Goal: Task Accomplishment & Management: Manage account settings

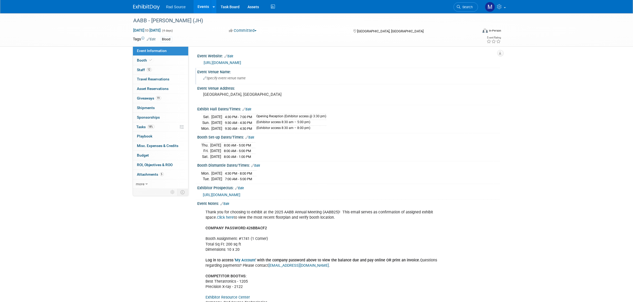
click at [241, 79] on span "Specify event venue name" at bounding box center [224, 78] width 43 height 4
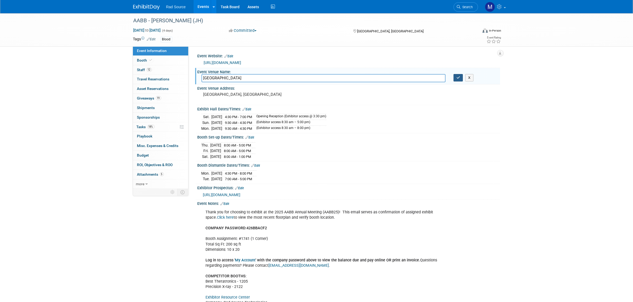
type input "San Diego Convention Center"
click at [458, 79] on icon "button" at bounding box center [458, 77] width 4 height 3
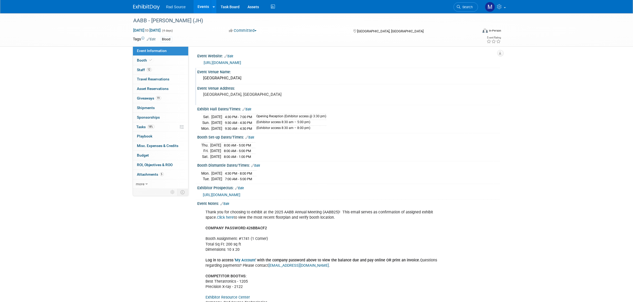
click at [246, 97] on div "[GEOGRAPHIC_DATA], [GEOGRAPHIC_DATA]" at bounding box center [260, 97] width 118 height 12
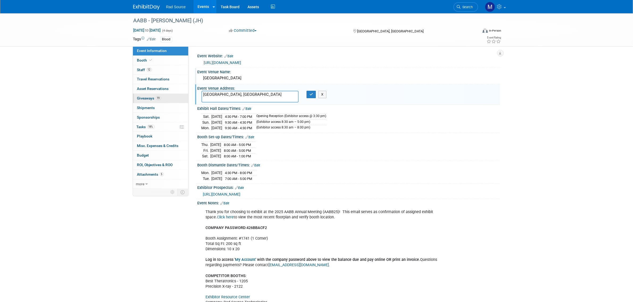
drag, startPoint x: 228, startPoint y: 93, endPoint x: 158, endPoint y: 95, distance: 69.7
click at [155, 96] on div "Event Information Event Info Booth Booth 12 Staff 12 Staff 0 Travel Reservation…" at bounding box center [316, 183] width 375 height 340
type textarea "111 Harbor Dr, San Diego, CA 92101"
click at [310, 96] on button "button" at bounding box center [311, 94] width 10 height 7
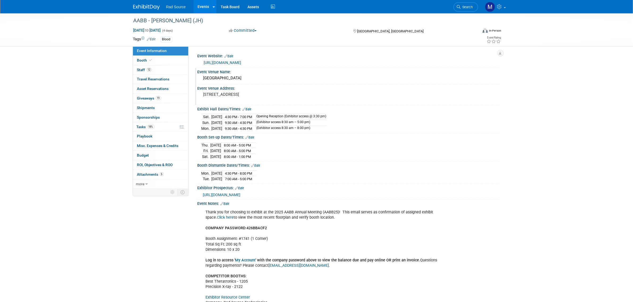
click at [139, 6] on img at bounding box center [146, 7] width 27 height 5
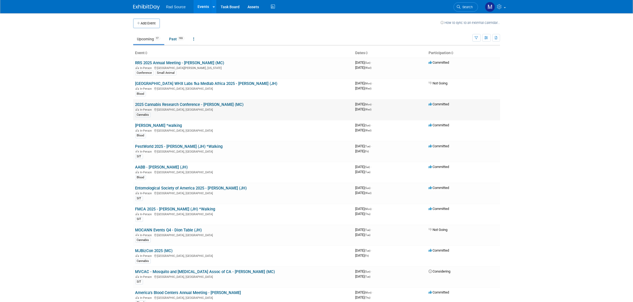
click at [216, 106] on link "2025 Cannabis Research Conference - [PERSON_NAME] (MC)" at bounding box center [189, 104] width 108 height 5
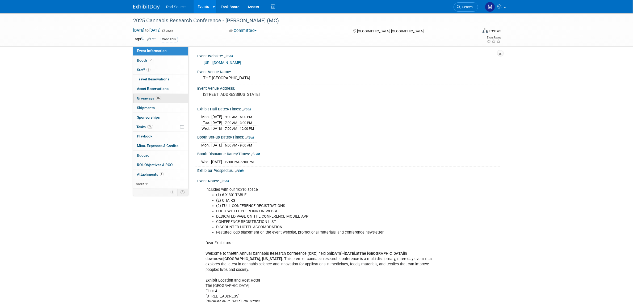
click at [164, 100] on link "16 Giveaways 16" at bounding box center [160, 98] width 55 height 9
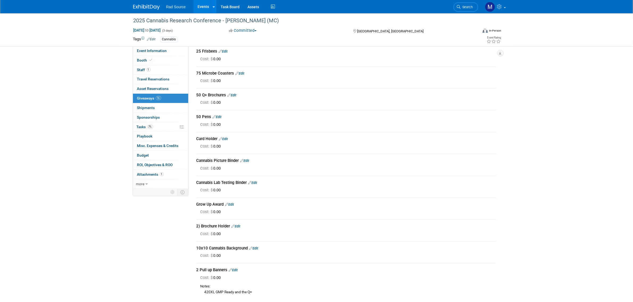
scroll to position [166, 0]
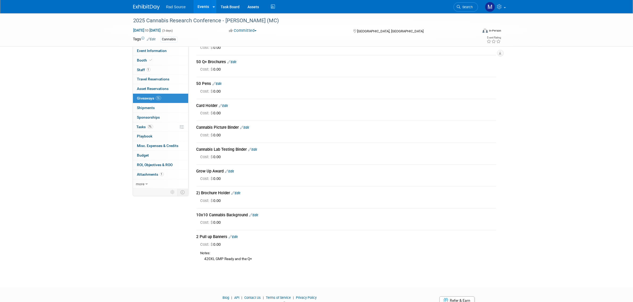
click at [144, 8] on img at bounding box center [146, 7] width 27 height 5
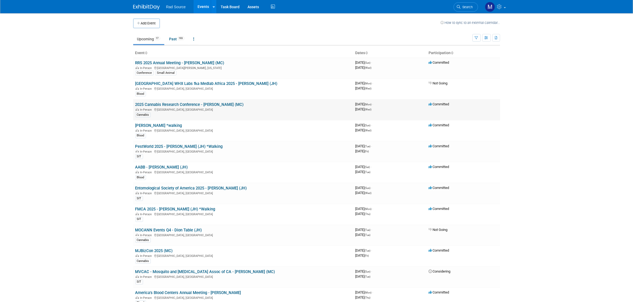
click at [173, 105] on link "2025 Cannabis Research Conference - [PERSON_NAME] (MC)" at bounding box center [189, 104] width 108 height 5
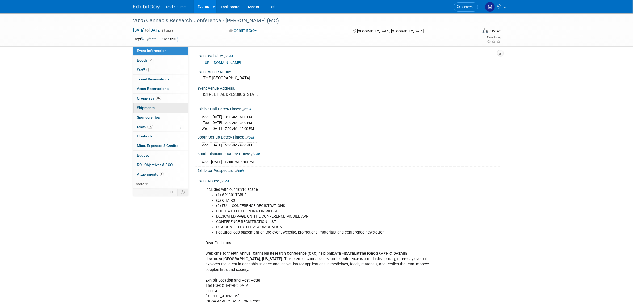
click at [171, 110] on link "0 Shipments 0" at bounding box center [160, 107] width 55 height 9
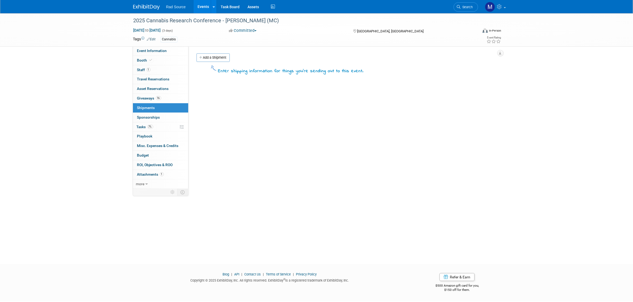
click at [146, 6] on img at bounding box center [146, 7] width 27 height 5
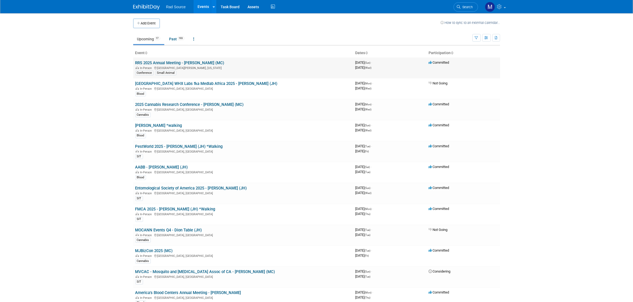
click at [161, 63] on link "RRS 2025 Annual Meeting - [PERSON_NAME] (MC)" at bounding box center [179, 63] width 89 height 5
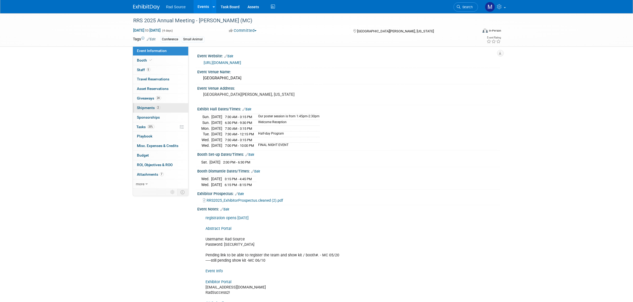
click at [151, 108] on span "Shipments 2" at bounding box center [148, 108] width 23 height 4
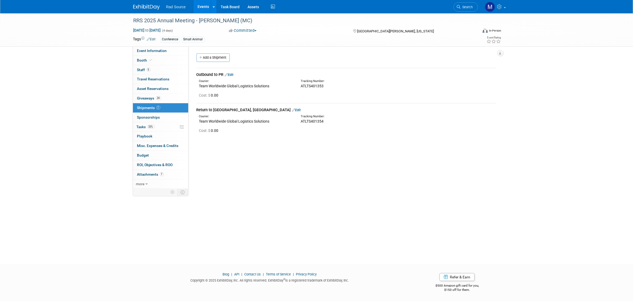
drag, startPoint x: 301, startPoint y: 86, endPoint x: 322, endPoint y: 88, distance: 21.9
click at [322, 88] on div "ATLTS401353" at bounding box center [360, 85] width 119 height 5
